Goal: Information Seeking & Learning: Learn about a topic

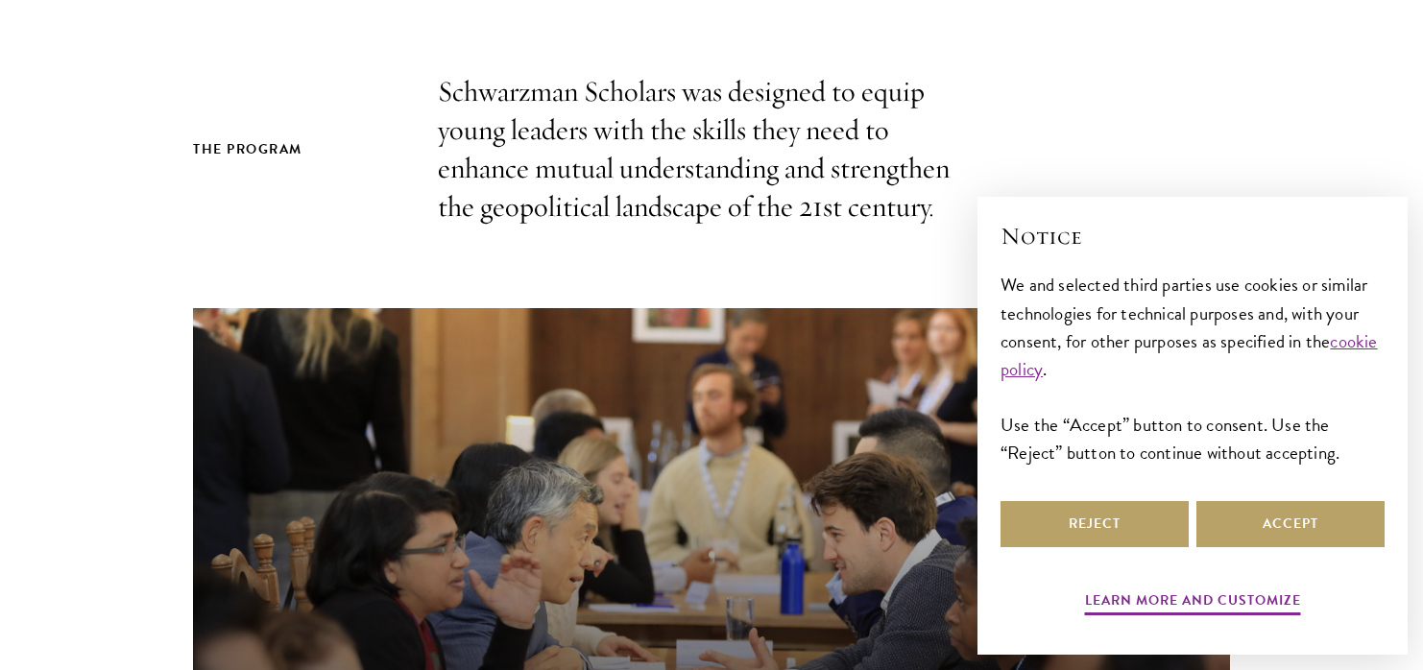
scroll to position [516, 0]
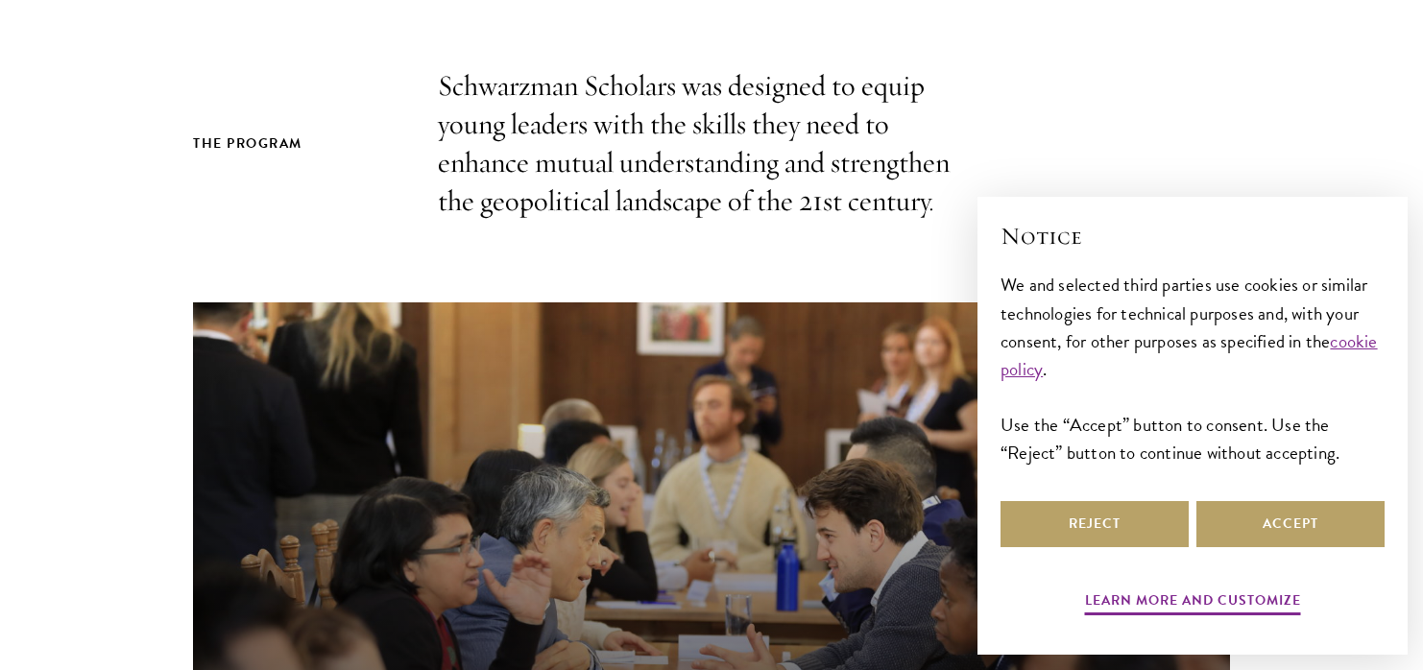
click at [1190, 516] on div "Reject Accept" at bounding box center [1192, 524] width 384 height 54
click at [1243, 518] on button "Accept" at bounding box center [1290, 524] width 188 height 46
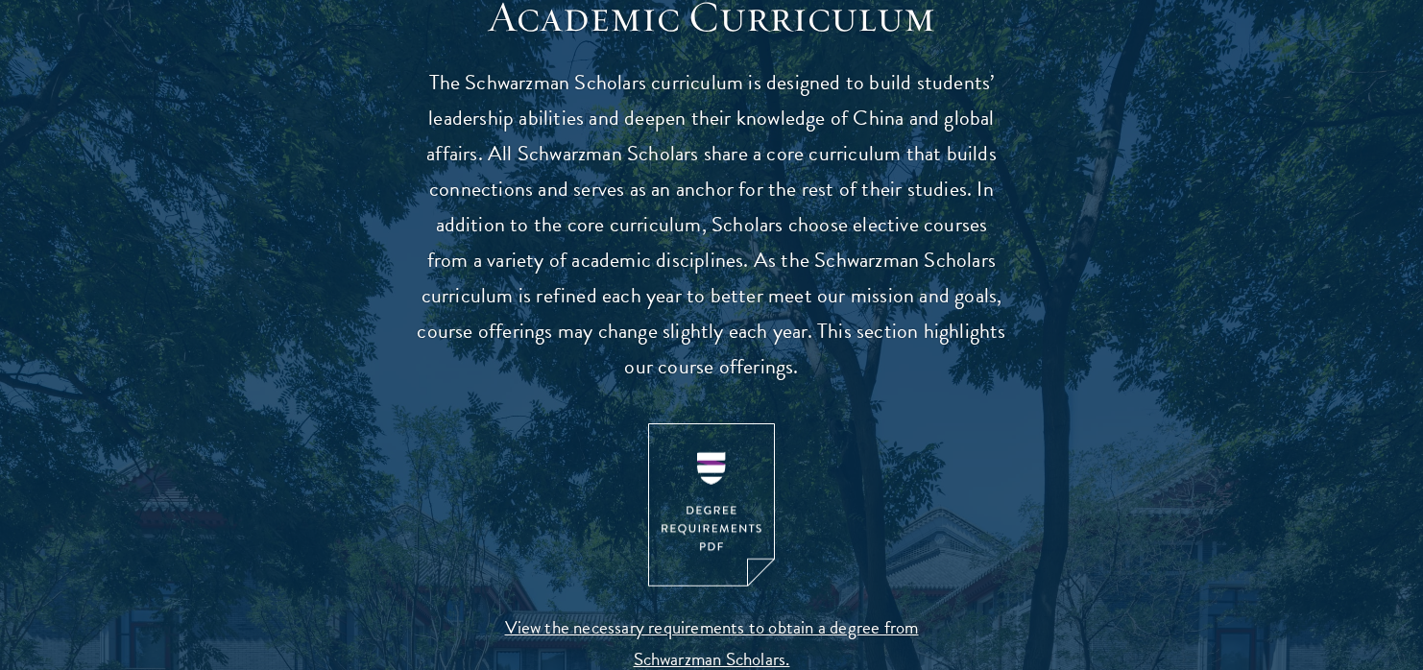
scroll to position [1841, 0]
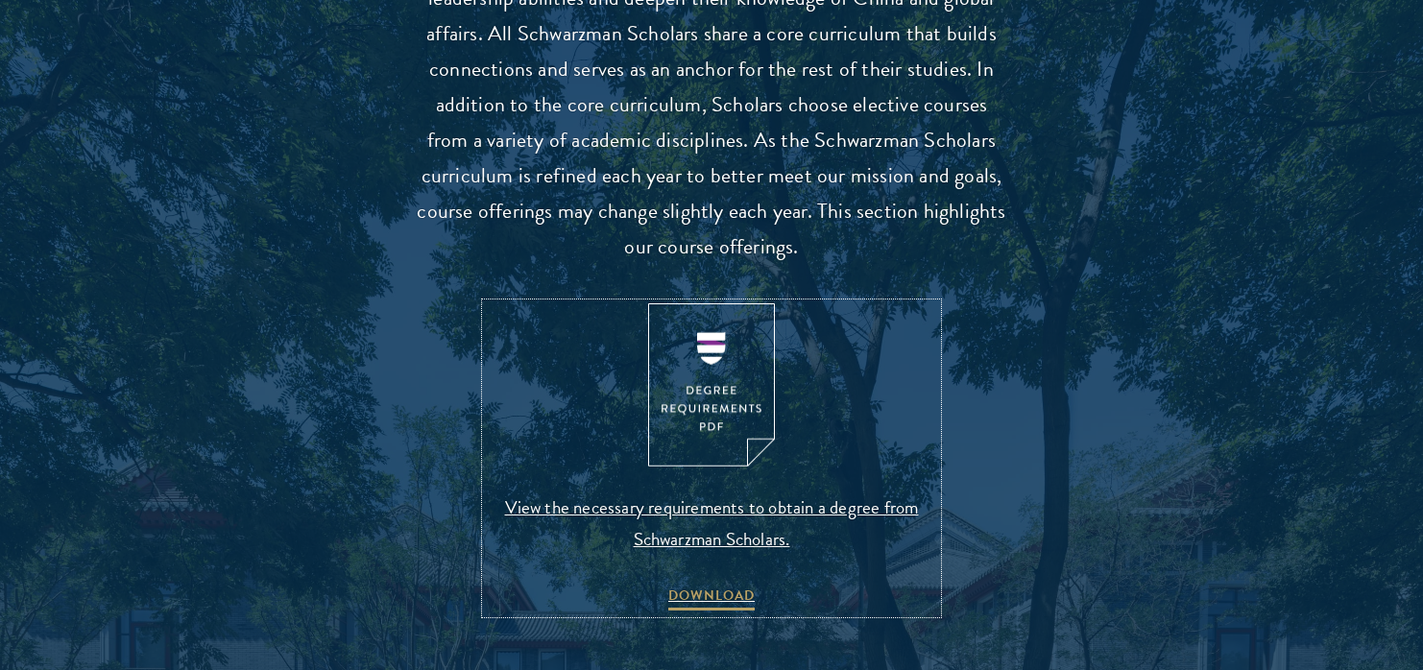
click at [705, 358] on img at bounding box center [711, 385] width 127 height 164
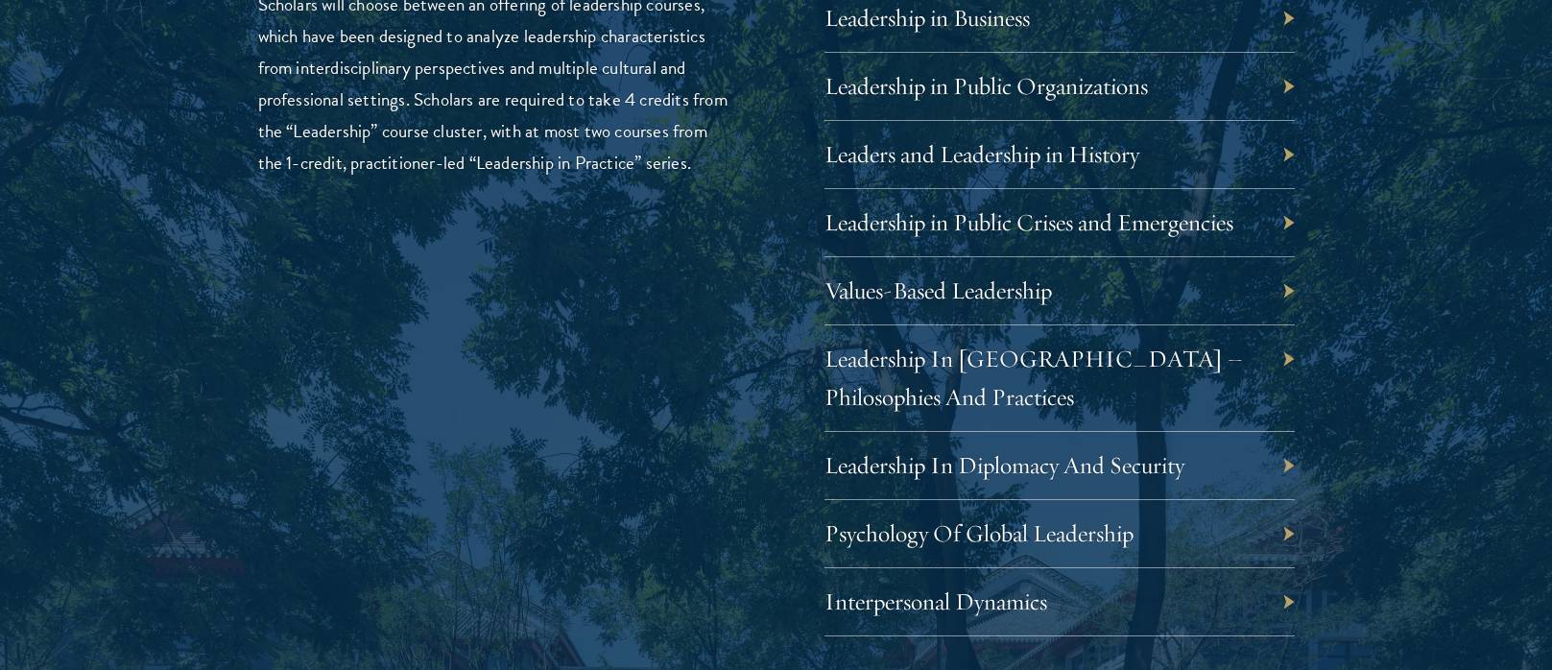
scroll to position [3390, 0]
click at [1286, 82] on div "Leadership in Public Organizations" at bounding box center [1060, 85] width 470 height 68
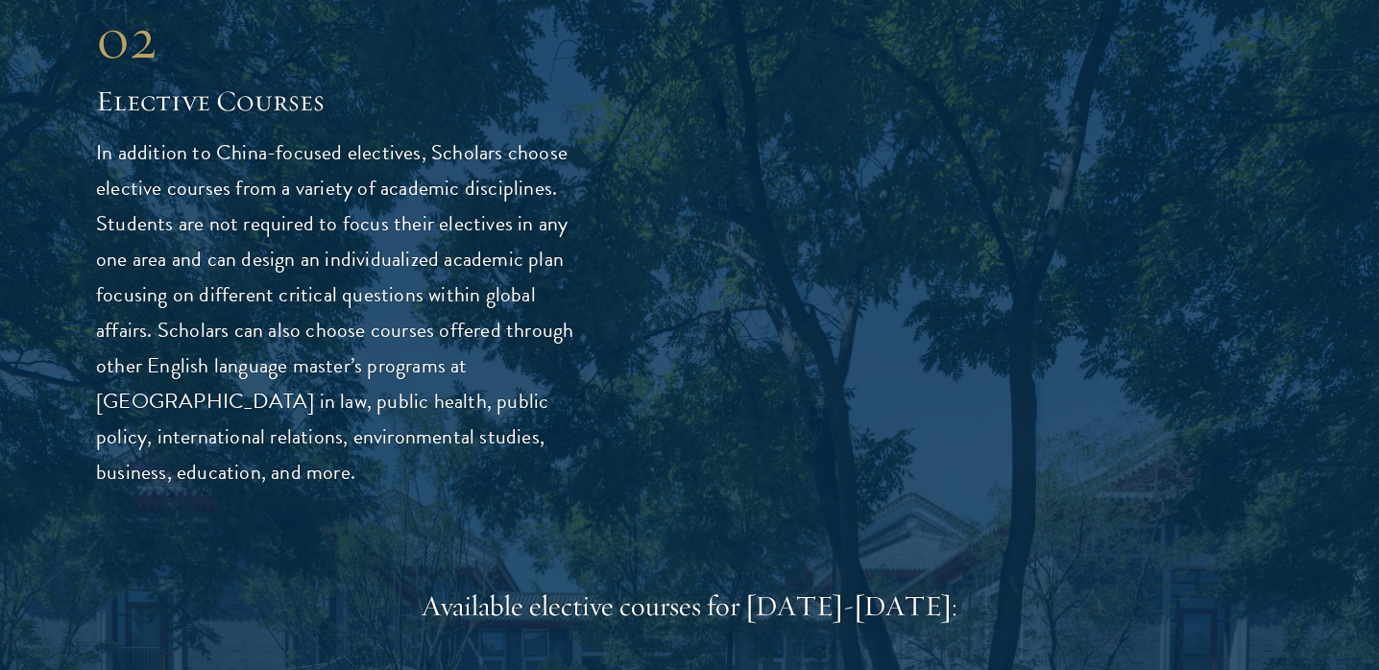
scroll to position [5067, 0]
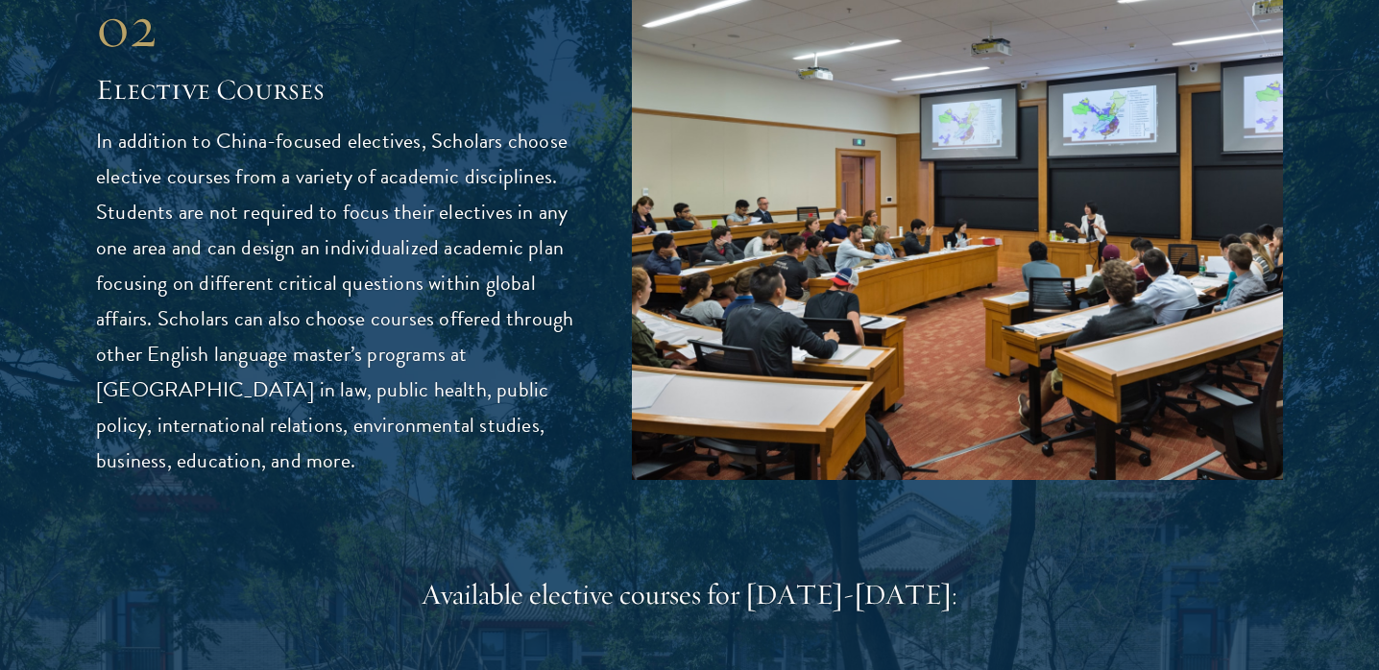
click at [221, 346] on p "In addition to China-focused electives, Scholars choose elective courses from a…" at bounding box center [335, 301] width 478 height 355
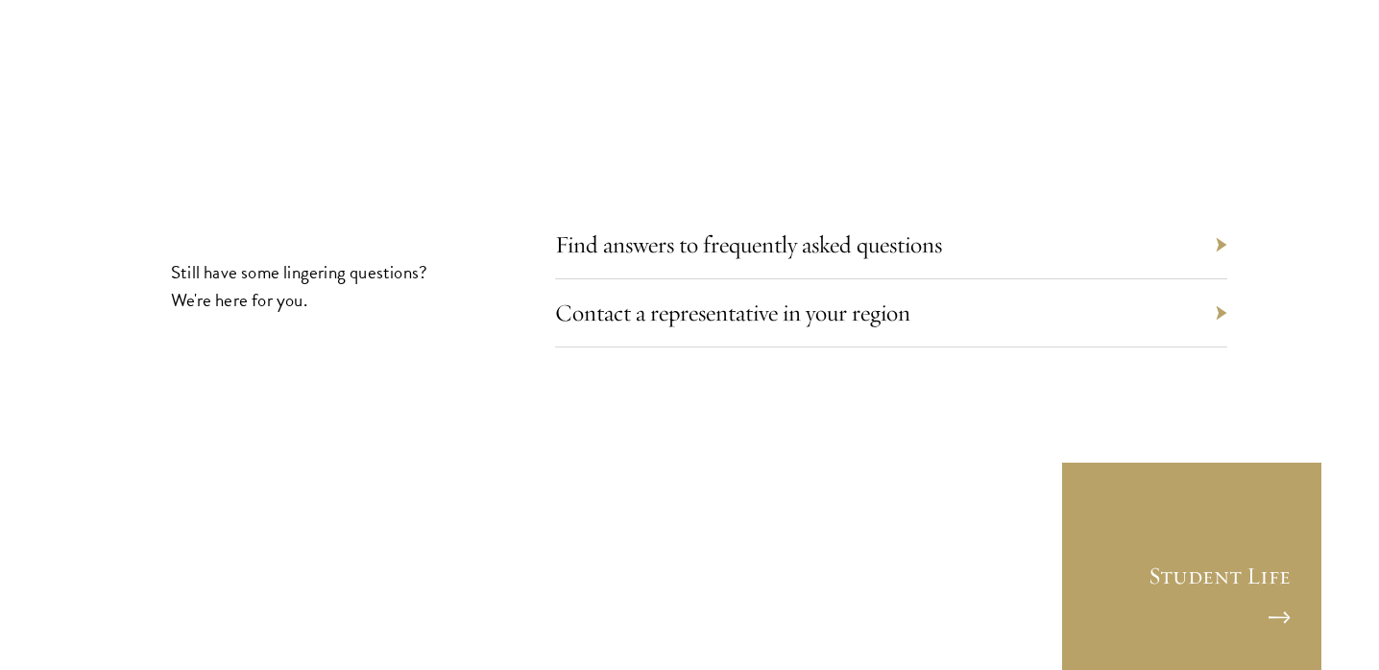
scroll to position [10474, 0]
click at [684, 228] on link "Find answers to frequently asked questions" at bounding box center [762, 243] width 387 height 30
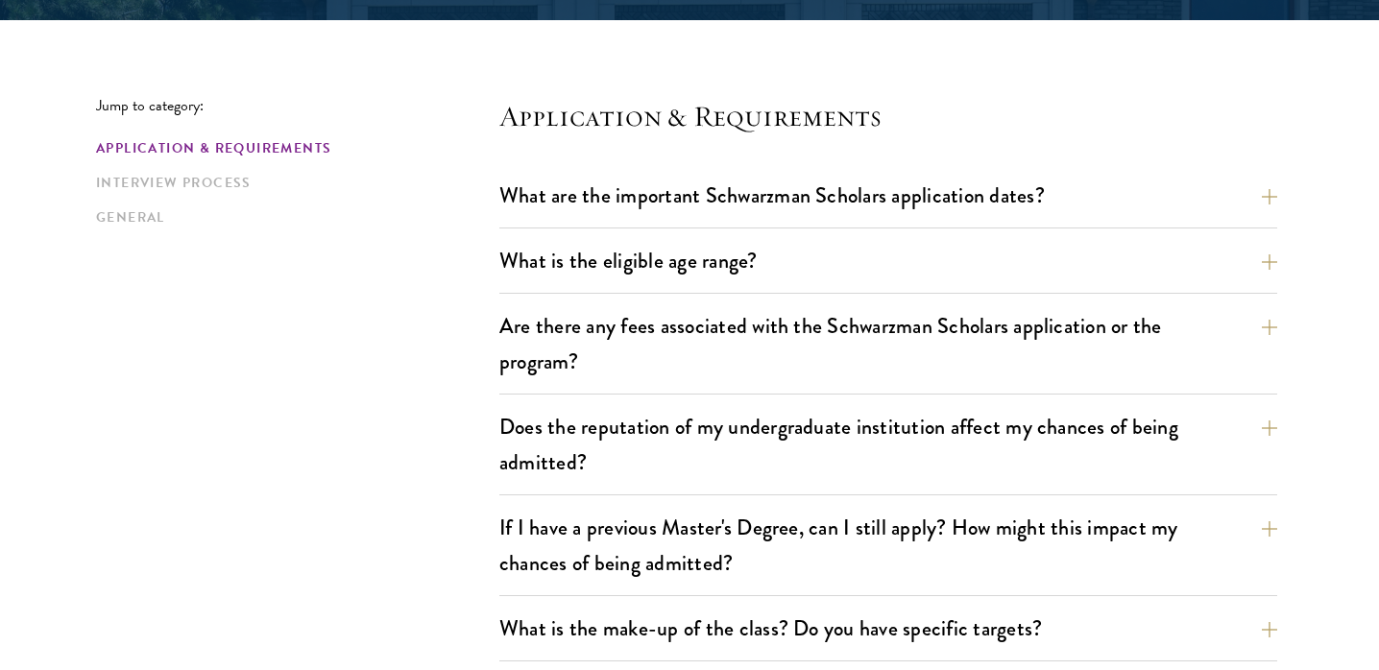
scroll to position [470, 0]
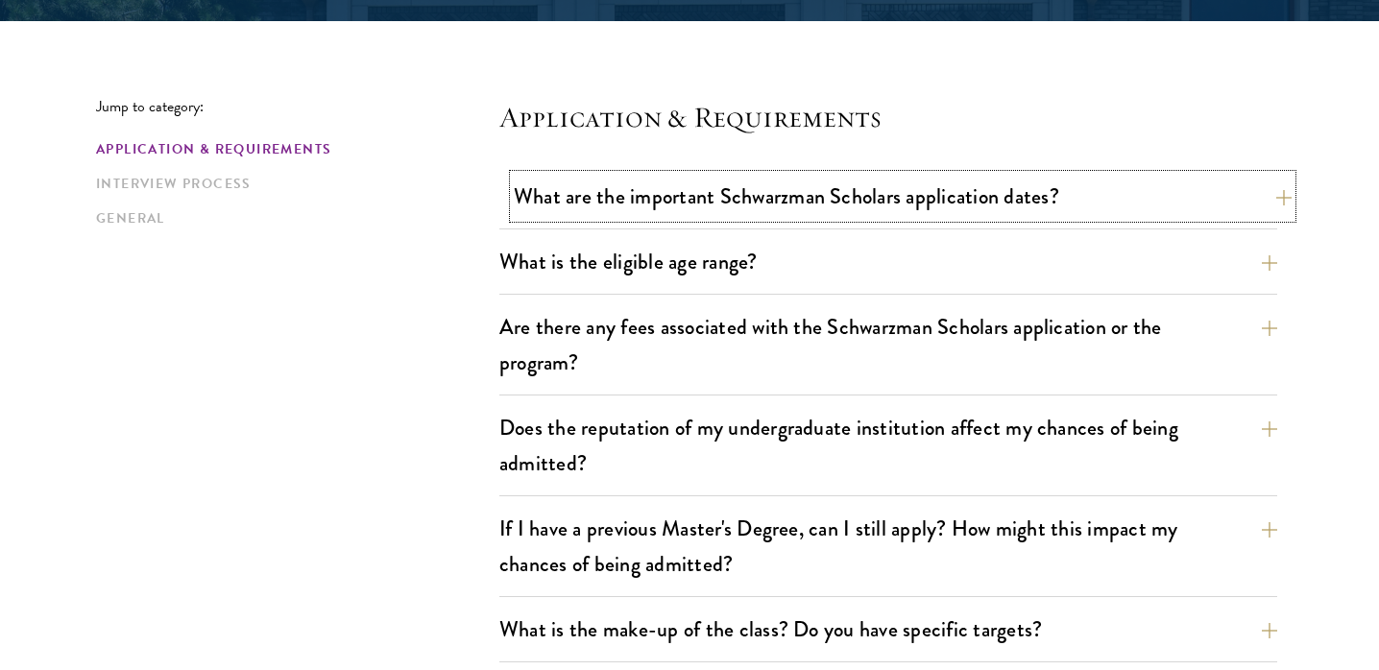
click at [838, 203] on button "What are the important Schwarzman Scholars application dates?" at bounding box center [903, 196] width 778 height 43
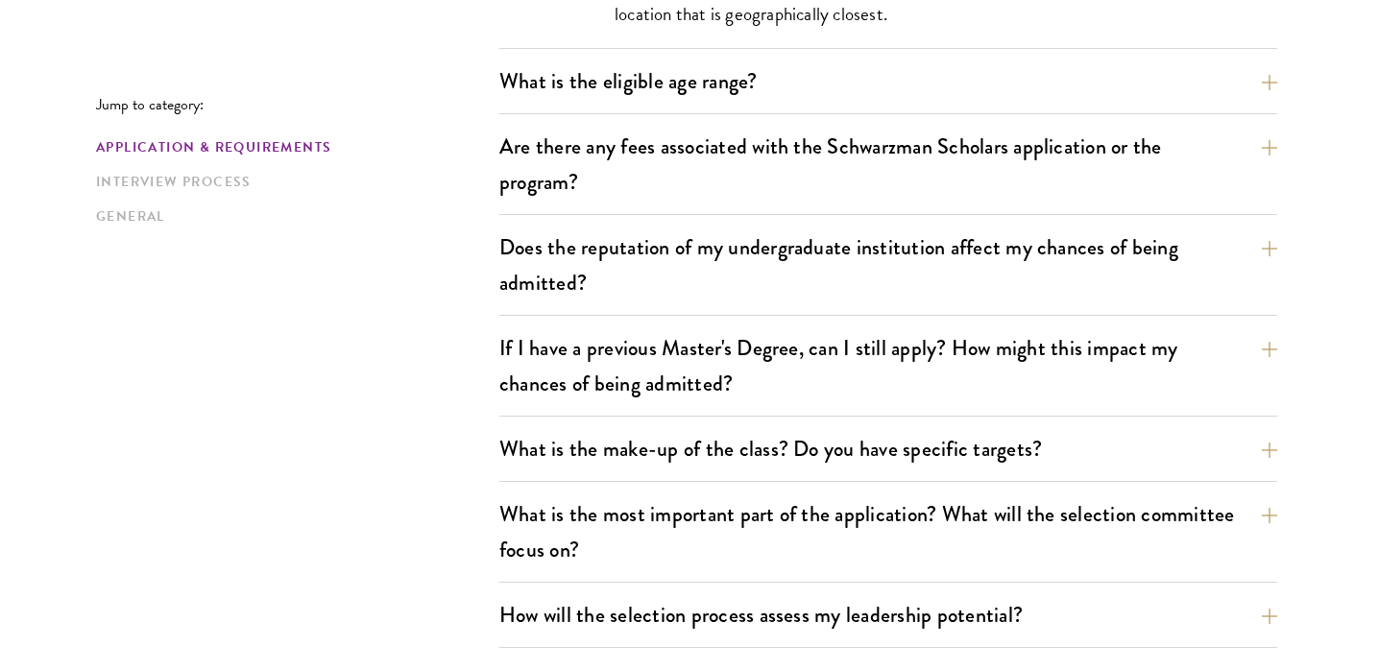
scroll to position [1215, 0]
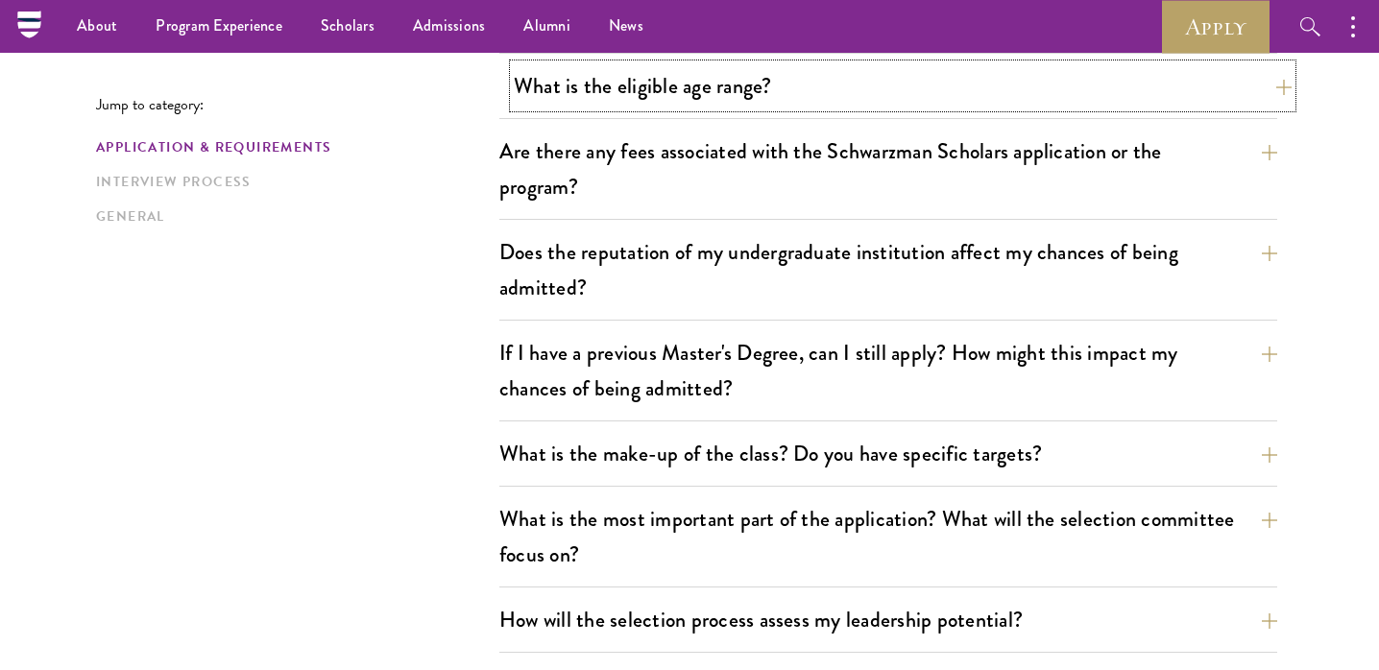
click at [771, 91] on button "What is the eligible age range?" at bounding box center [903, 85] width 778 height 43
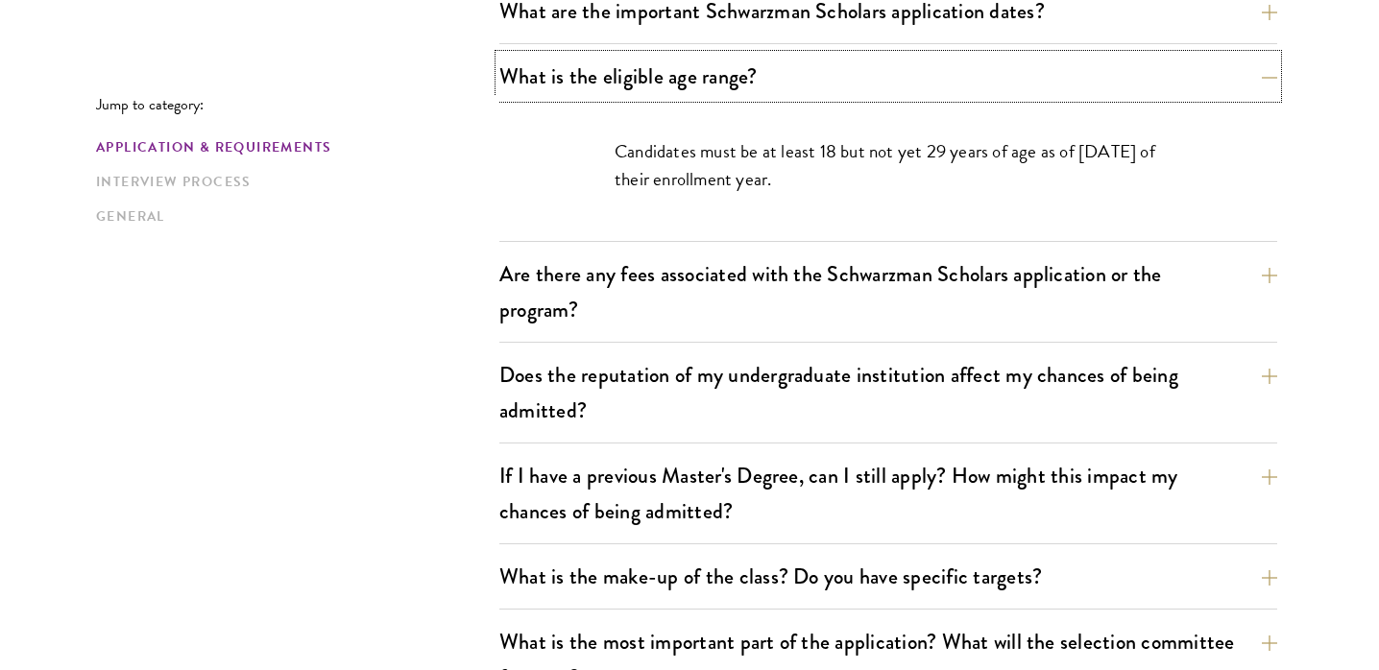
scroll to position [658, 0]
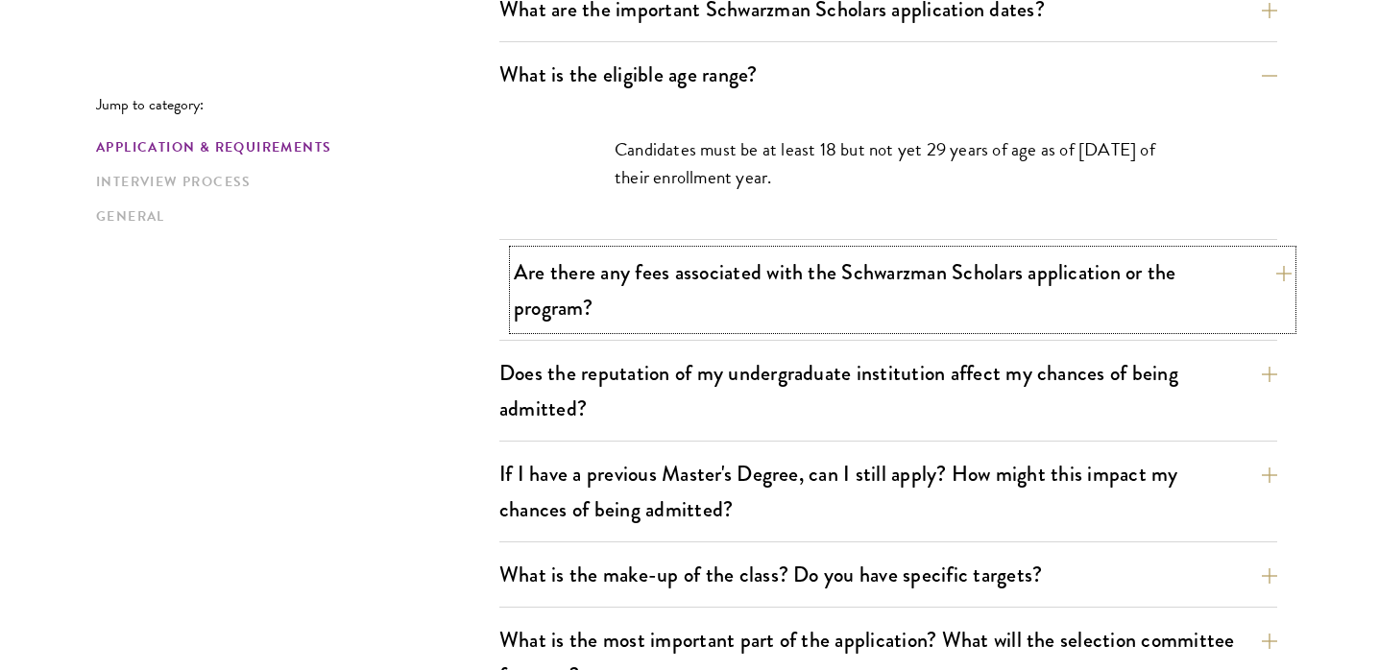
click at [802, 288] on button "Are there any fees associated with the Schwarzman Scholars application or the p…" at bounding box center [903, 290] width 778 height 79
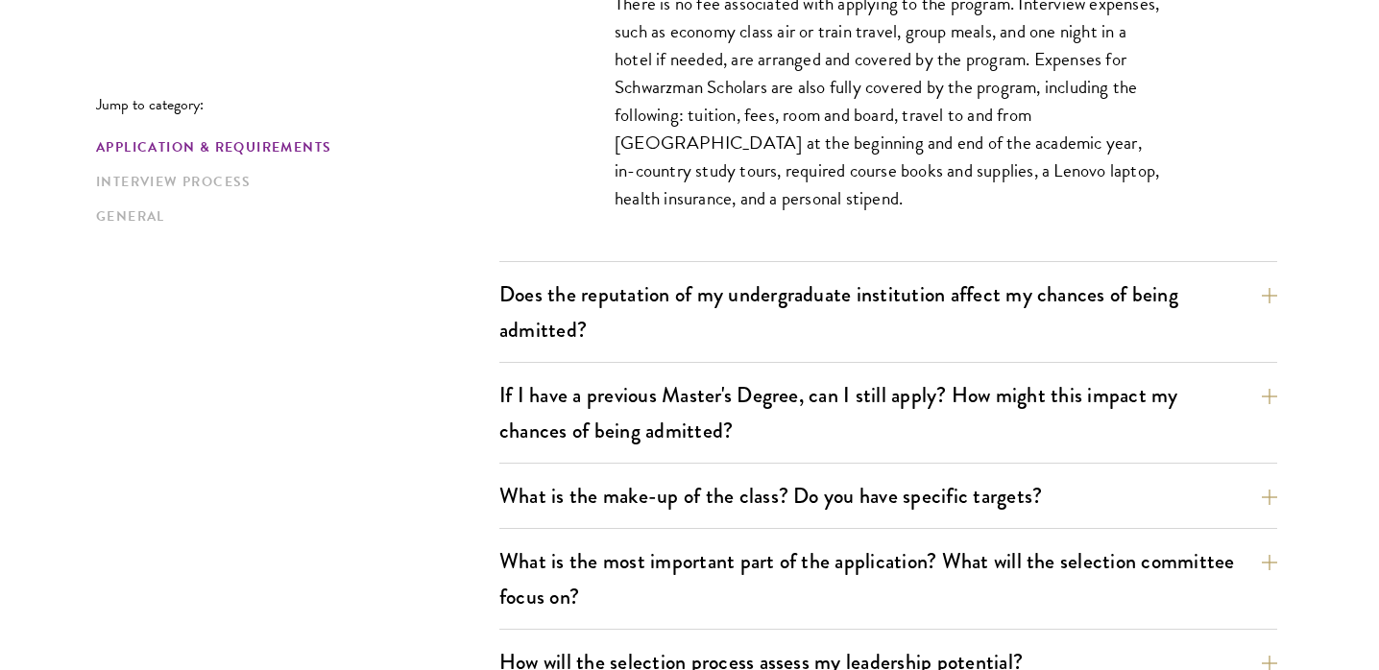
scroll to position [914, 0]
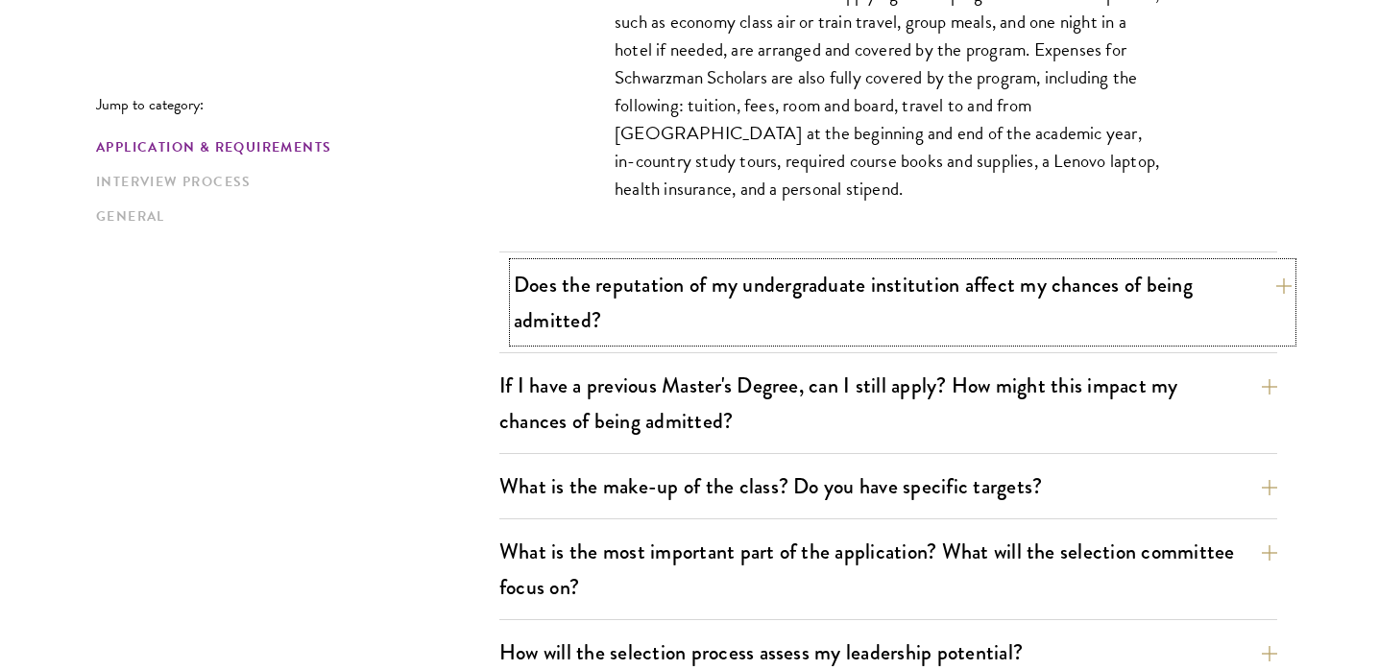
click at [801, 288] on button "Does the reputation of my undergraduate institution affect my chances of being …" at bounding box center [903, 302] width 778 height 79
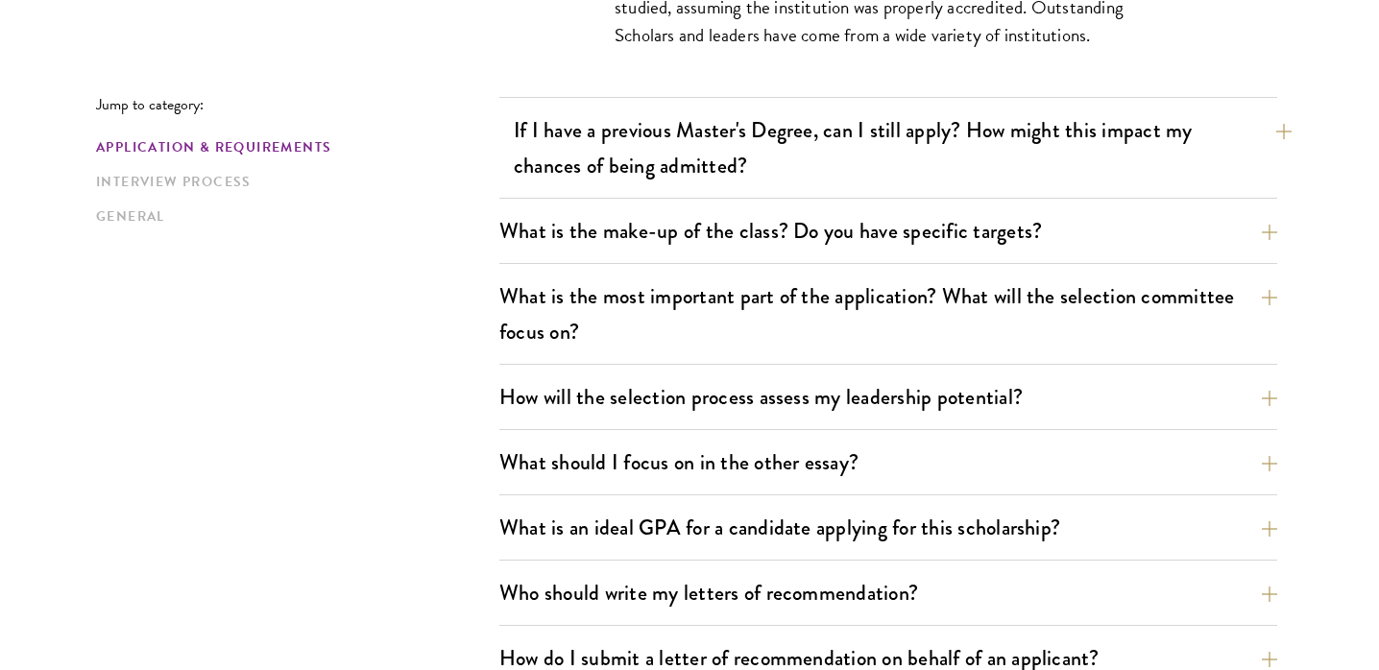
scroll to position [1058, 0]
click at [832, 141] on button "If I have a previous Master's Degree, can I still apply? How might this impact …" at bounding box center [903, 147] width 778 height 79
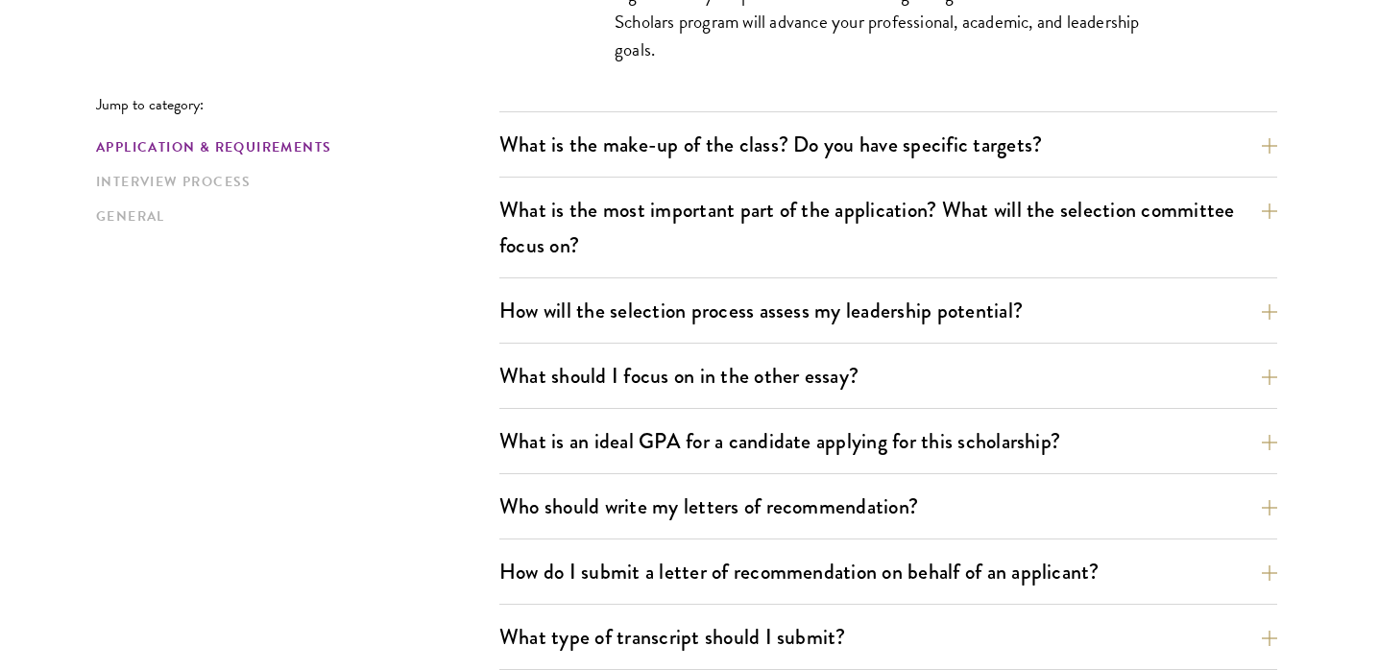
scroll to position [1212, 0]
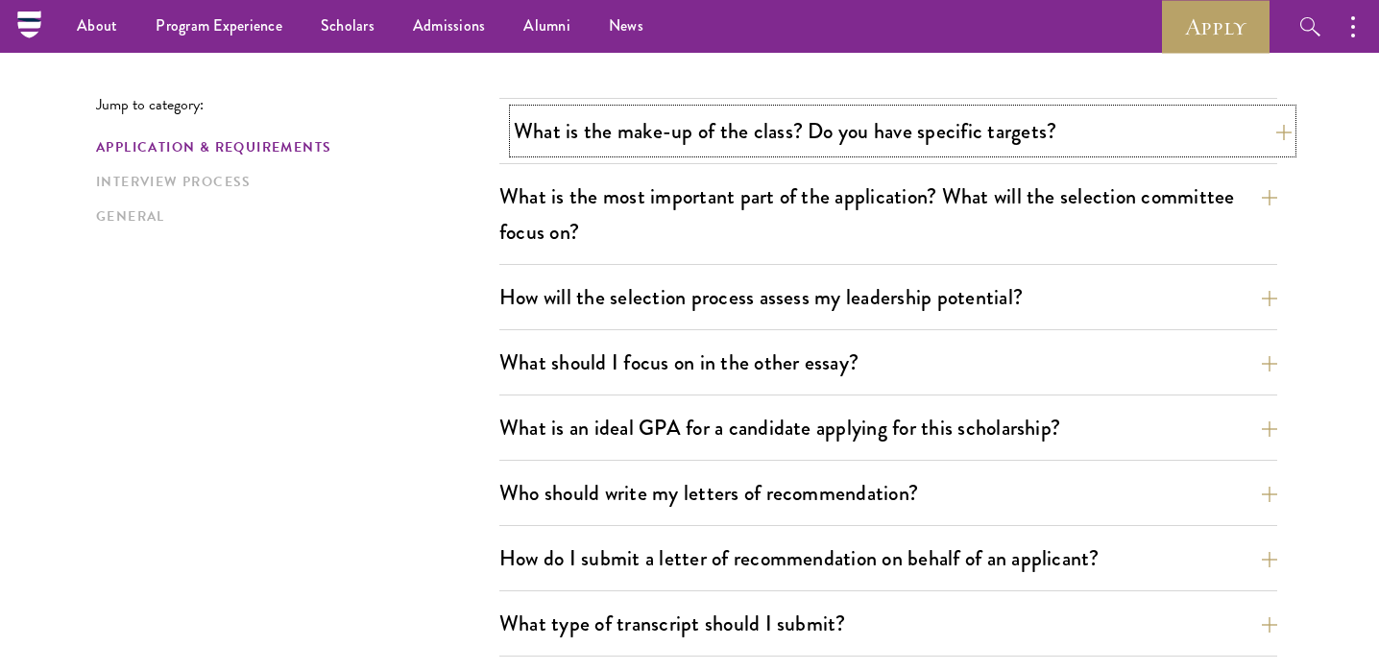
click at [871, 132] on button "What is the make-up of the class? Do you have specific targets?" at bounding box center [903, 130] width 778 height 43
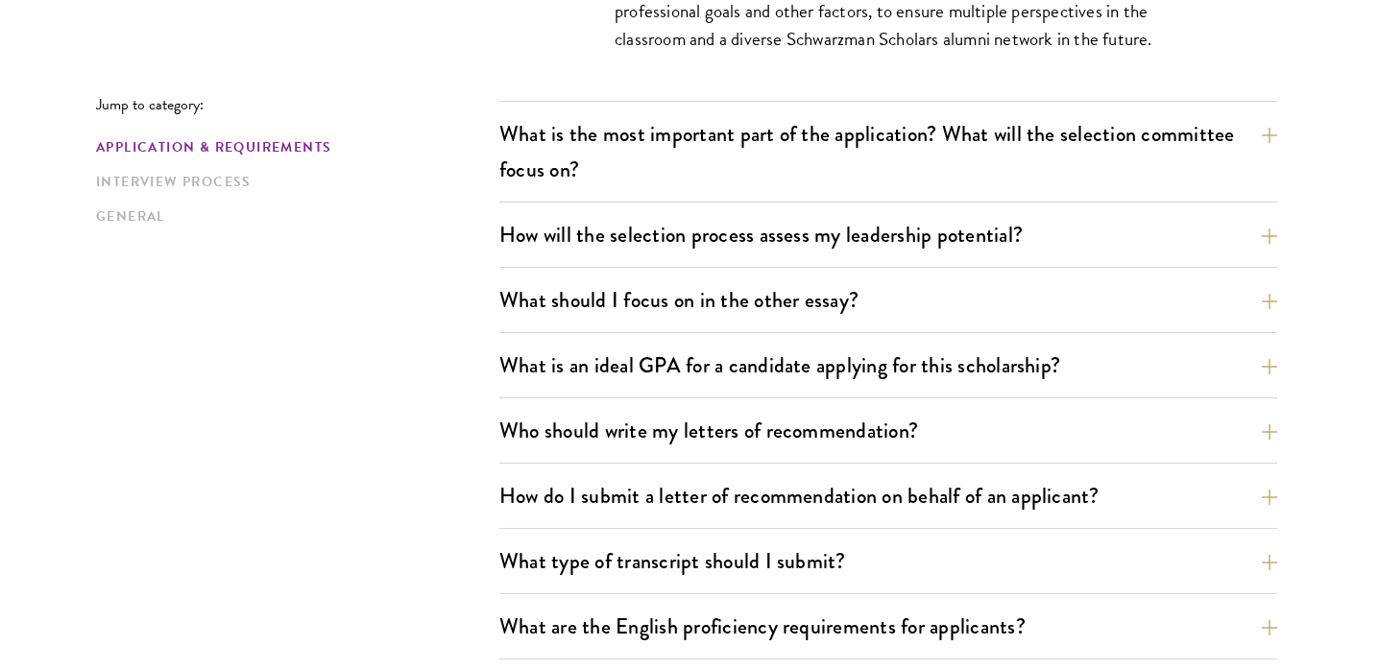
scroll to position [1419, 0]
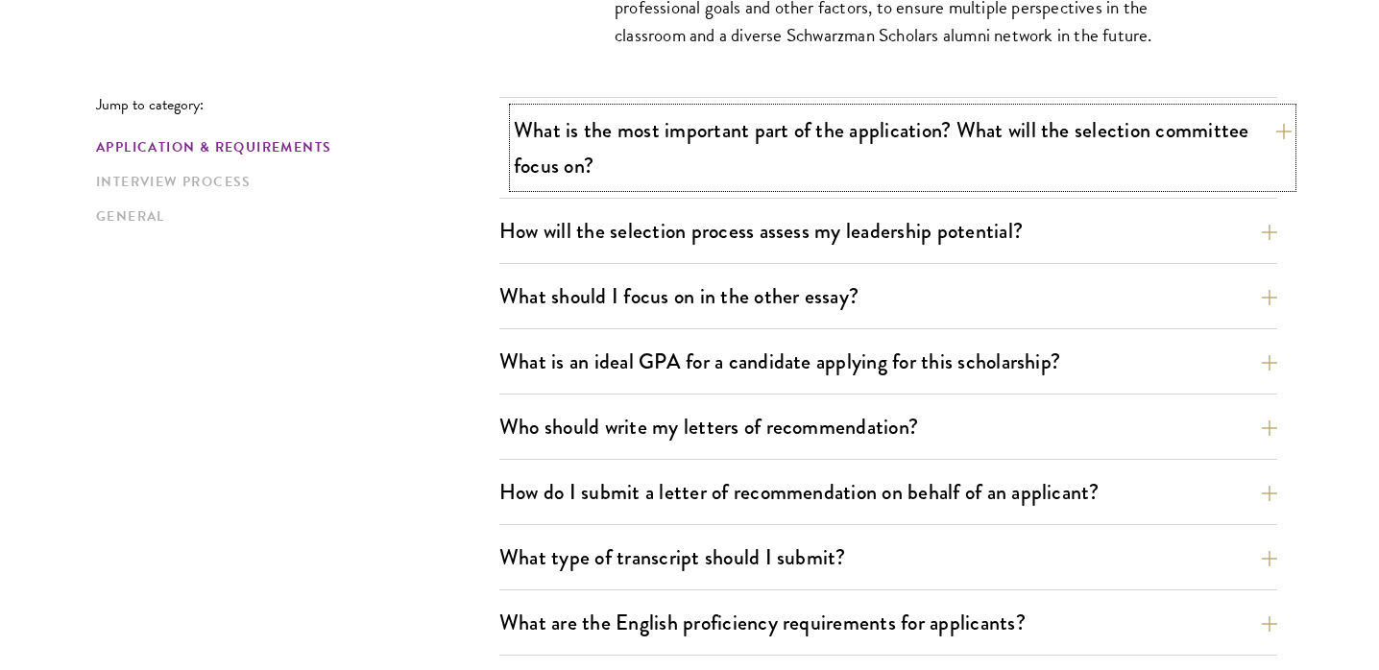
click at [872, 140] on button "What is the most important part of the application? What will the selection com…" at bounding box center [903, 147] width 778 height 79
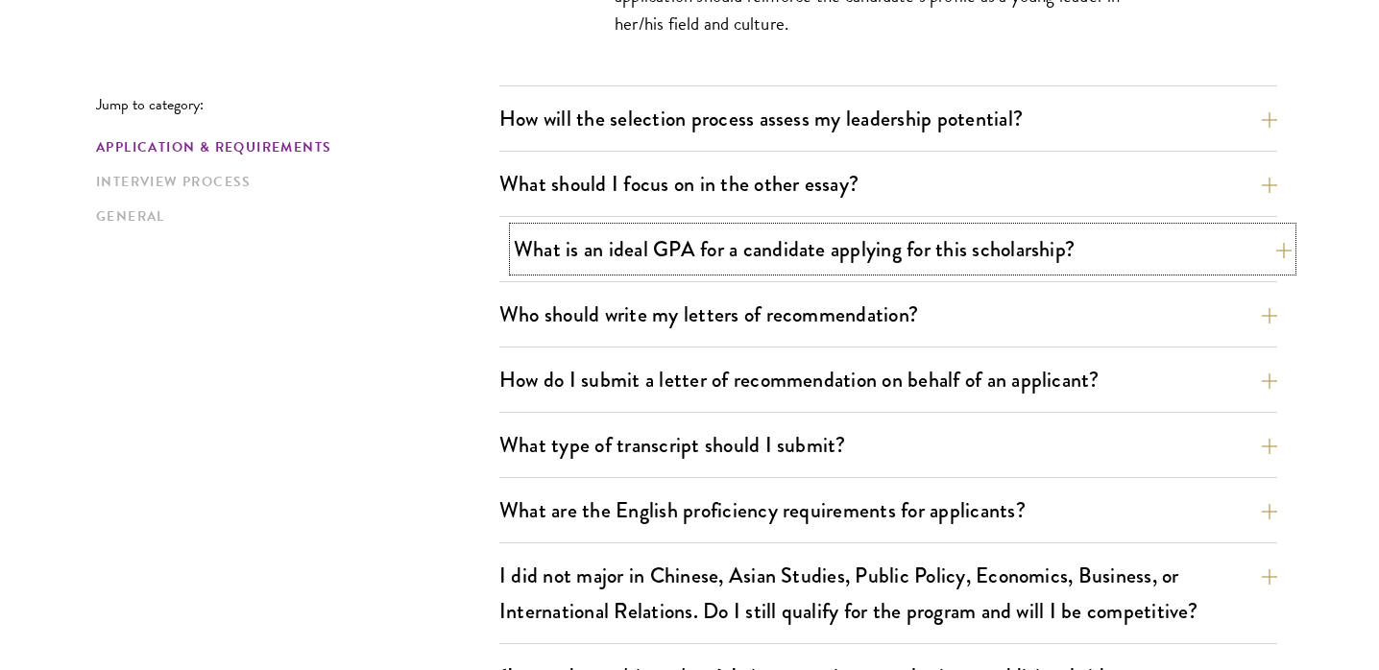
click at [863, 238] on button "What is an ideal GPA for a candidate applying for this scholarship?" at bounding box center [903, 249] width 778 height 43
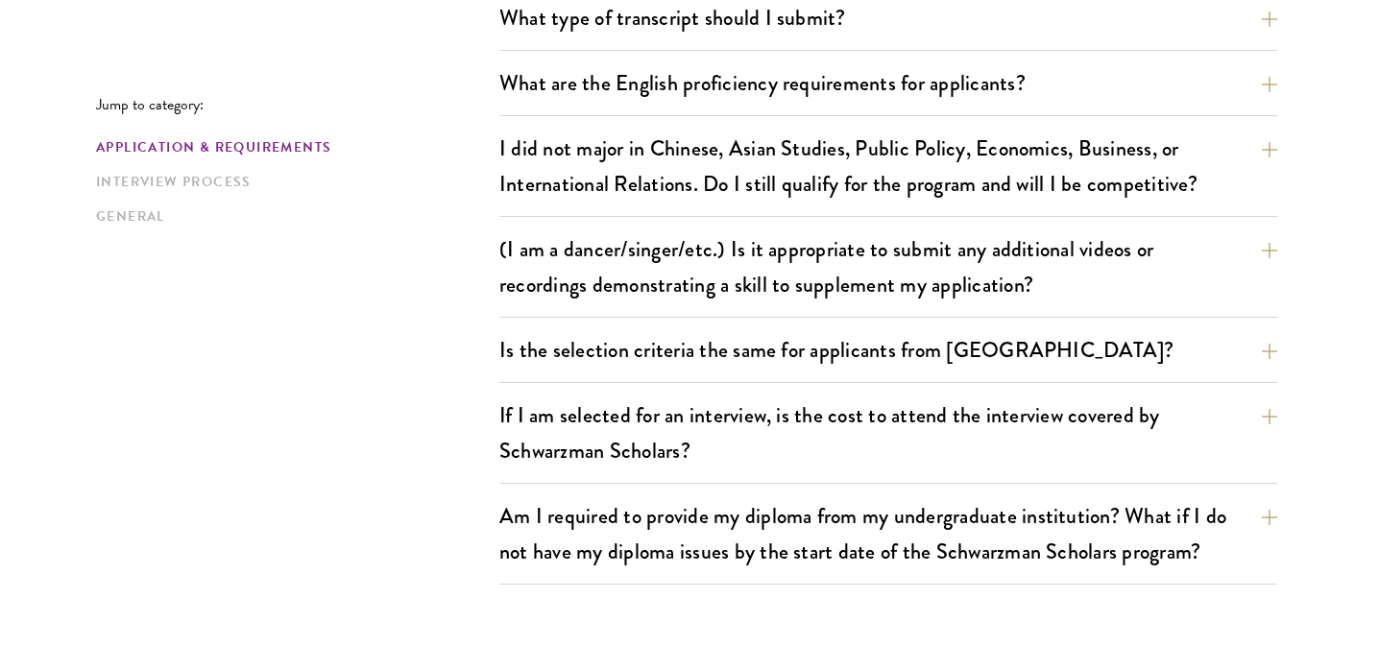
scroll to position [1904, 0]
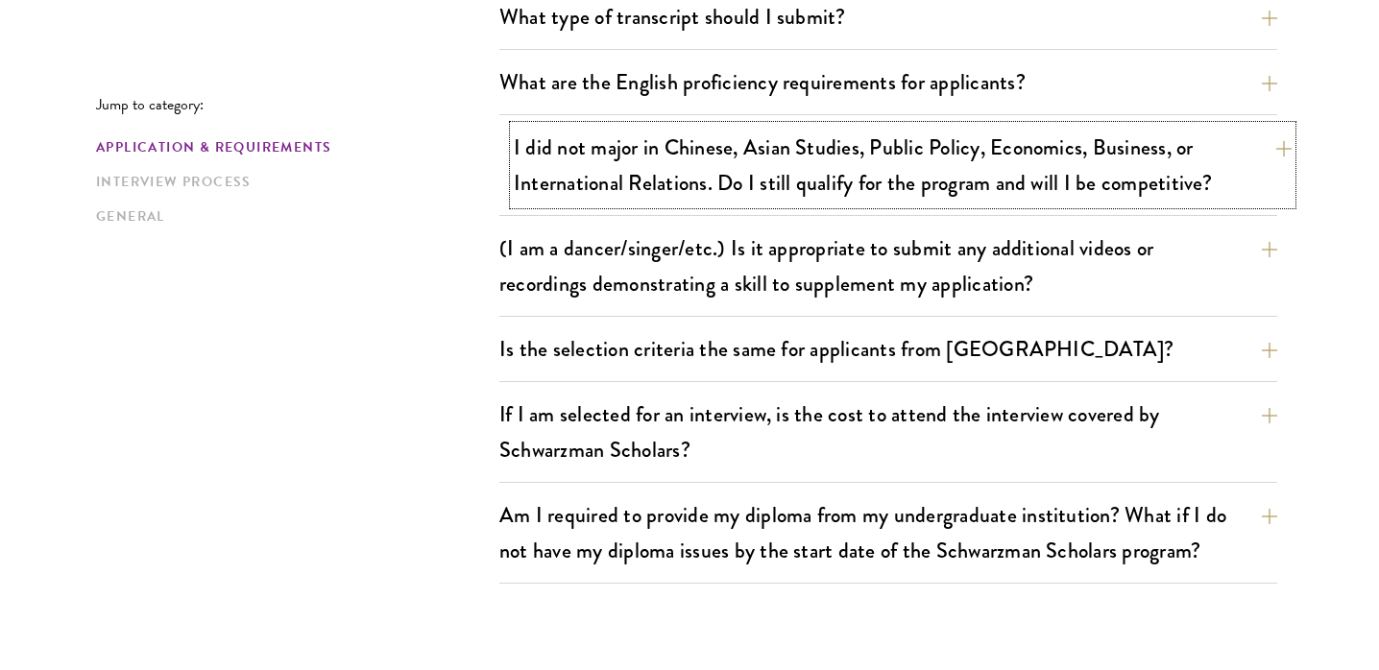
click at [645, 153] on button "I did not major in Chinese, Asian Studies, Public Policy, Economics, Business, …" at bounding box center [903, 165] width 778 height 79
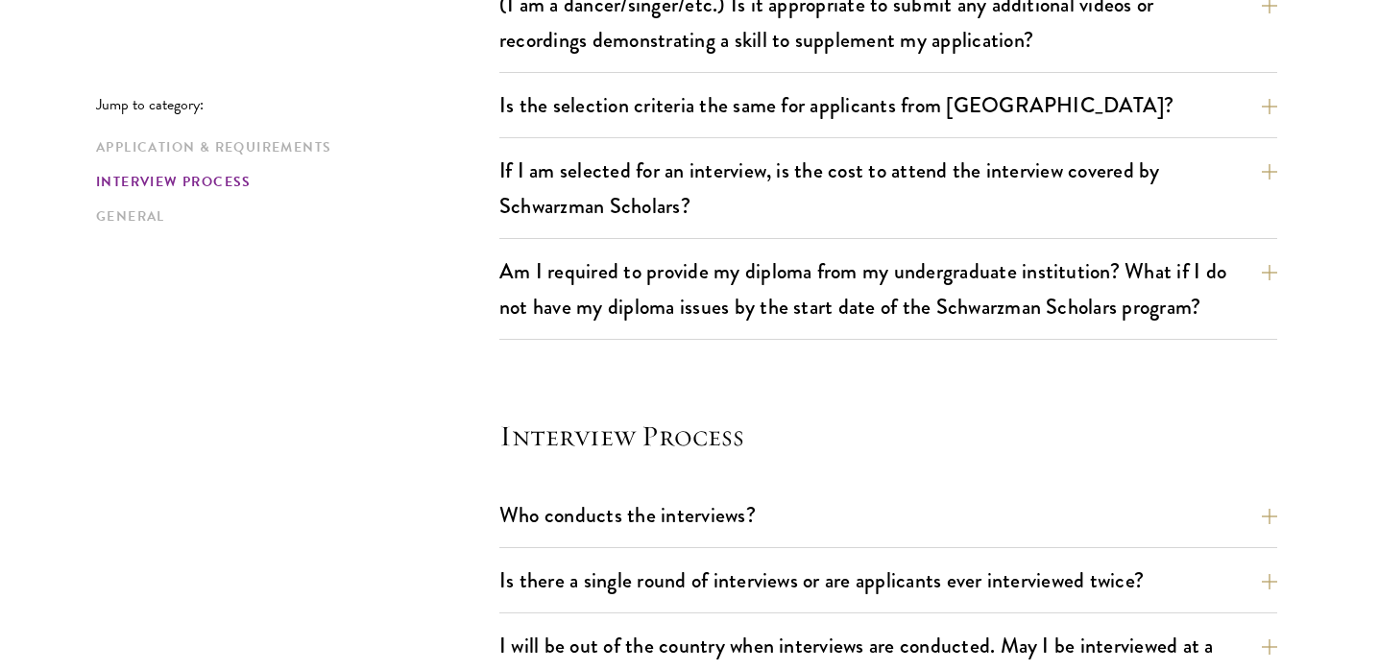
scroll to position [2148, 0]
click at [595, 167] on button "If I am selected for an interview, is the cost to attend the interview covered …" at bounding box center [903, 187] width 778 height 79
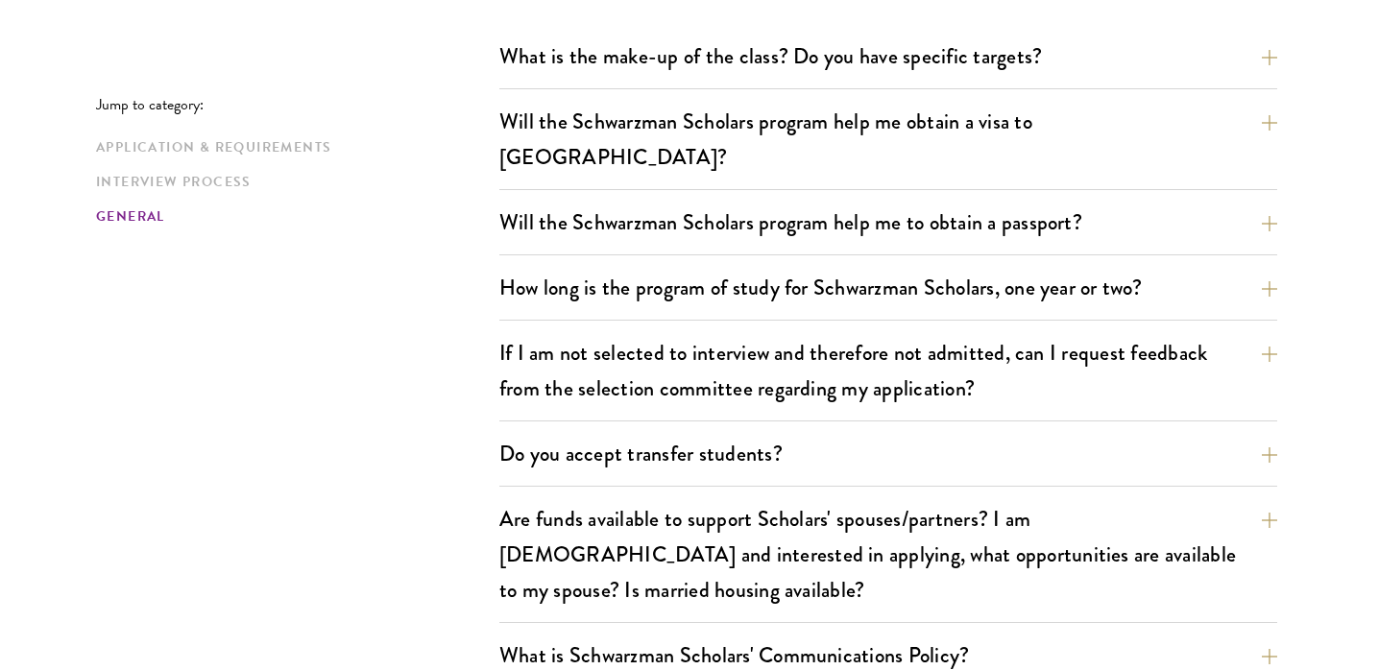
scroll to position [3019, 0]
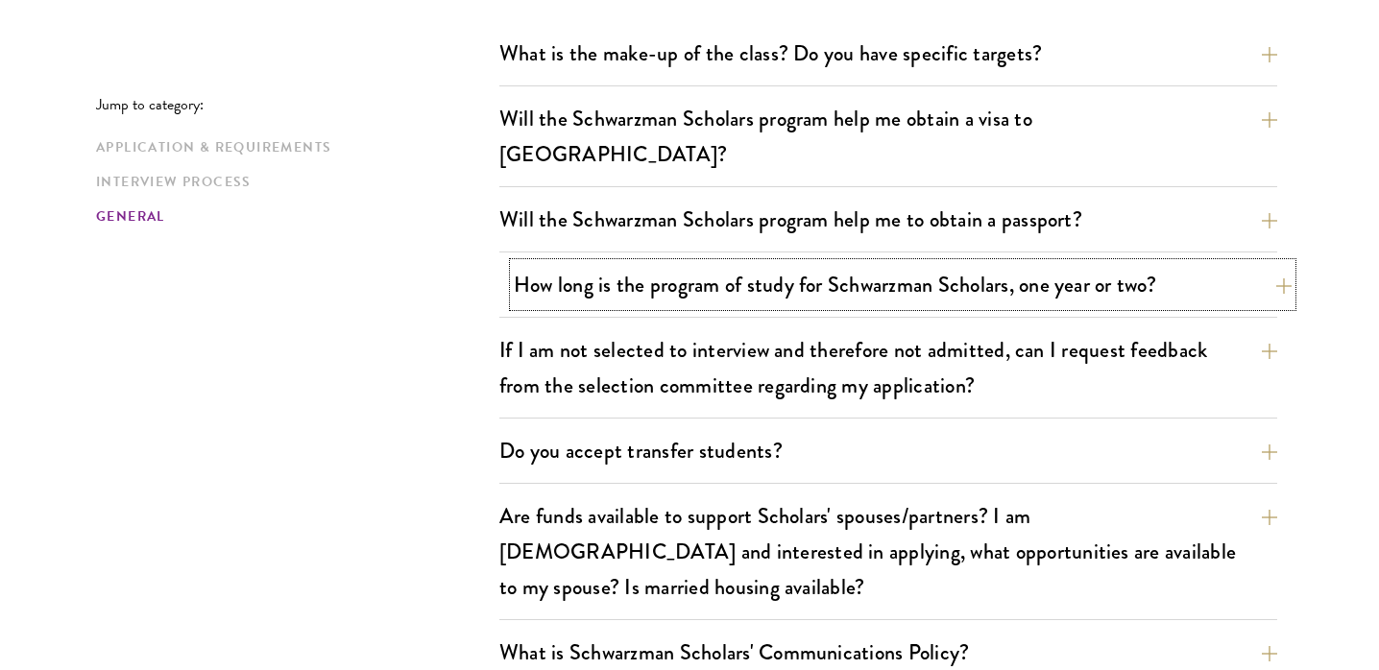
click at [757, 263] on button "How long is the program of study for Schwarzman Scholars, one year or two?" at bounding box center [903, 284] width 778 height 43
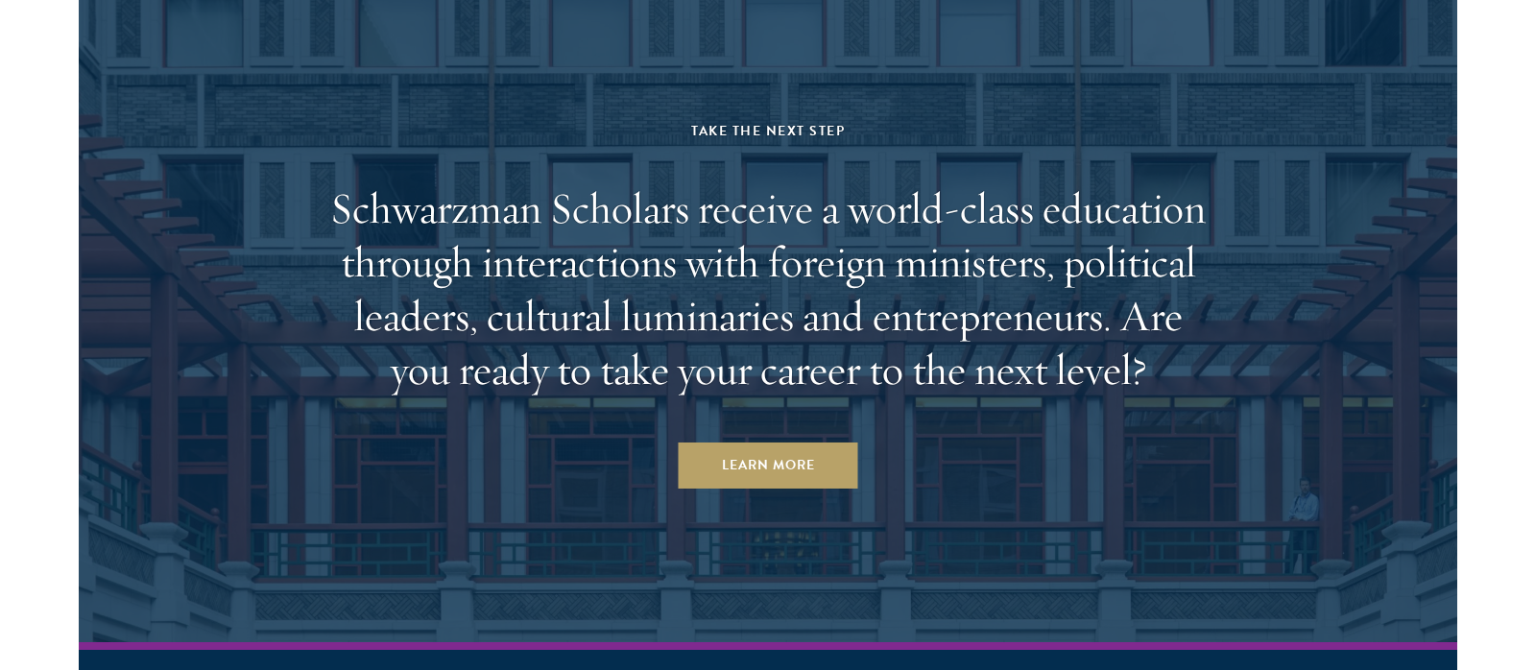
scroll to position [5243, 0]
